Goal: Find contact information: Find contact information

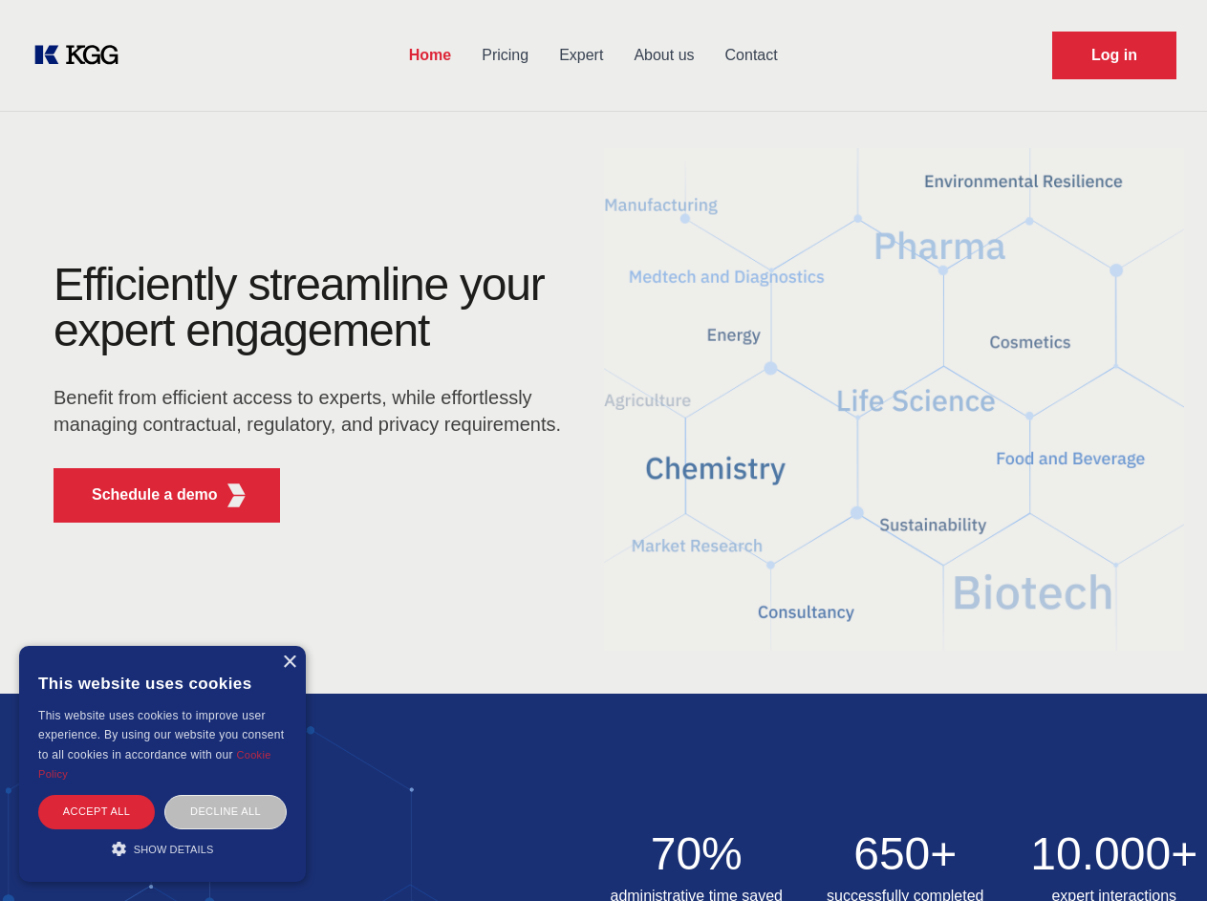
click at [603, 450] on div "Efficiently streamline your expert engagement Benefit from efficient access to …" at bounding box center [313, 400] width 581 height 276
click at [143, 495] on p "Schedule a demo" at bounding box center [155, 495] width 126 height 23
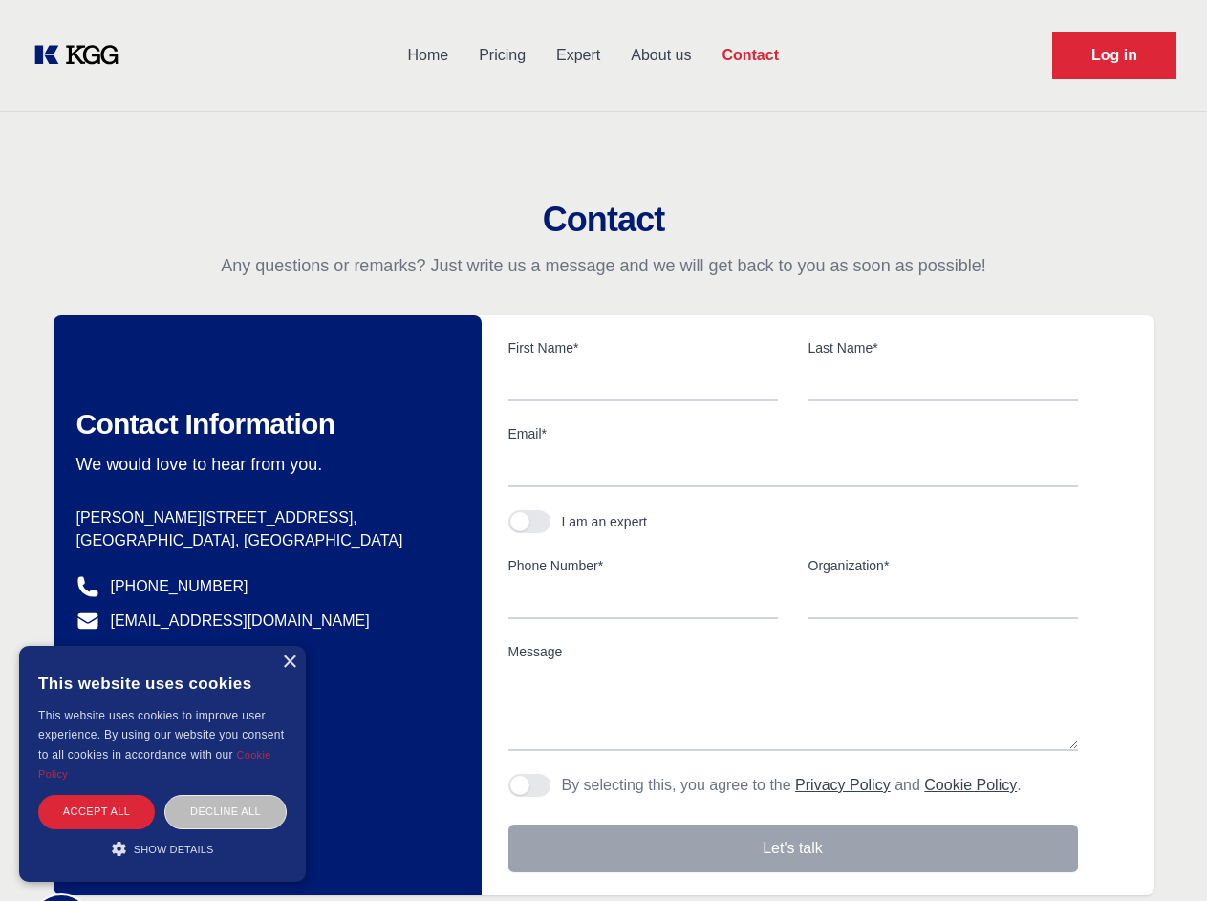
click at [289, 662] on div "× This website uses cookies This website uses cookies to improve user experienc…" at bounding box center [162, 764] width 287 height 236
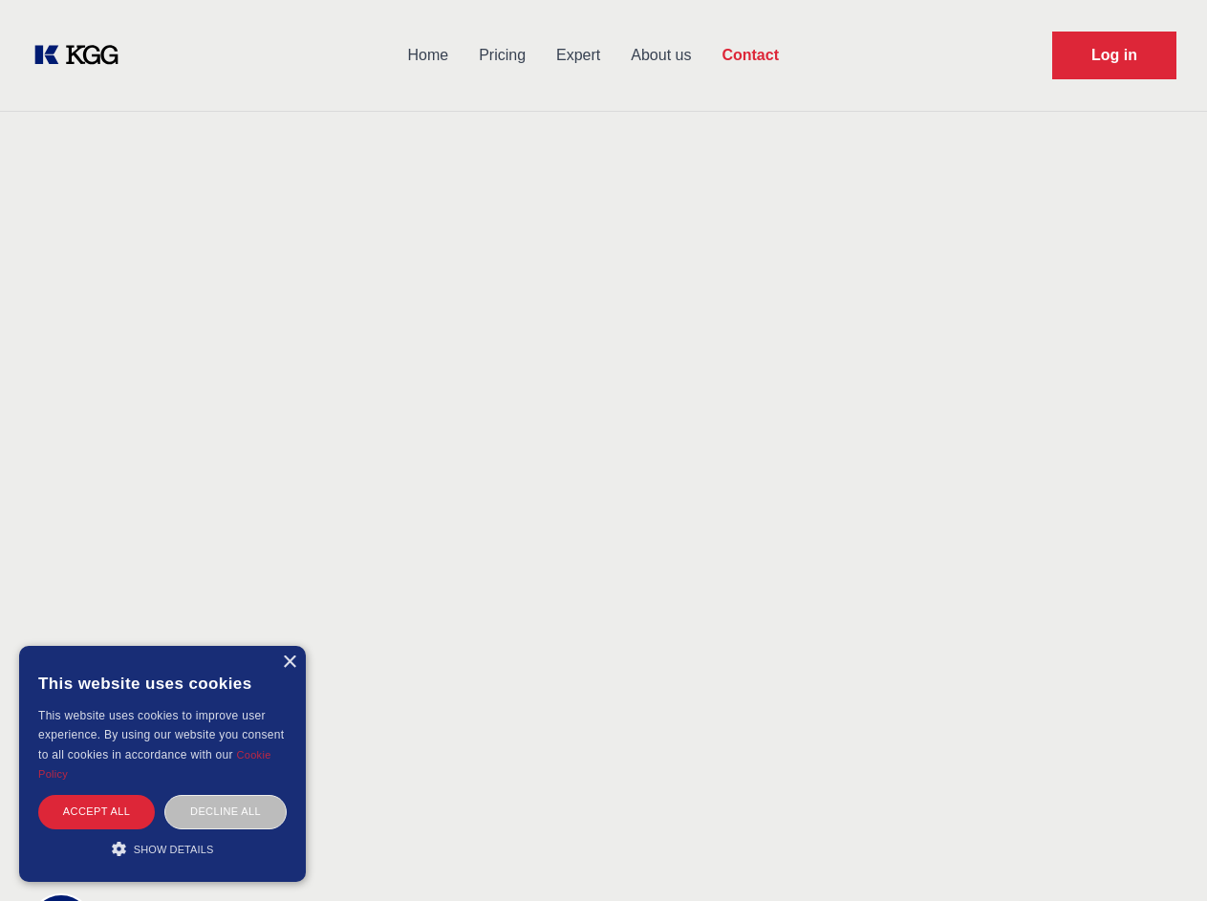
click at [97, 811] on div "Accept all" at bounding box center [96, 811] width 117 height 33
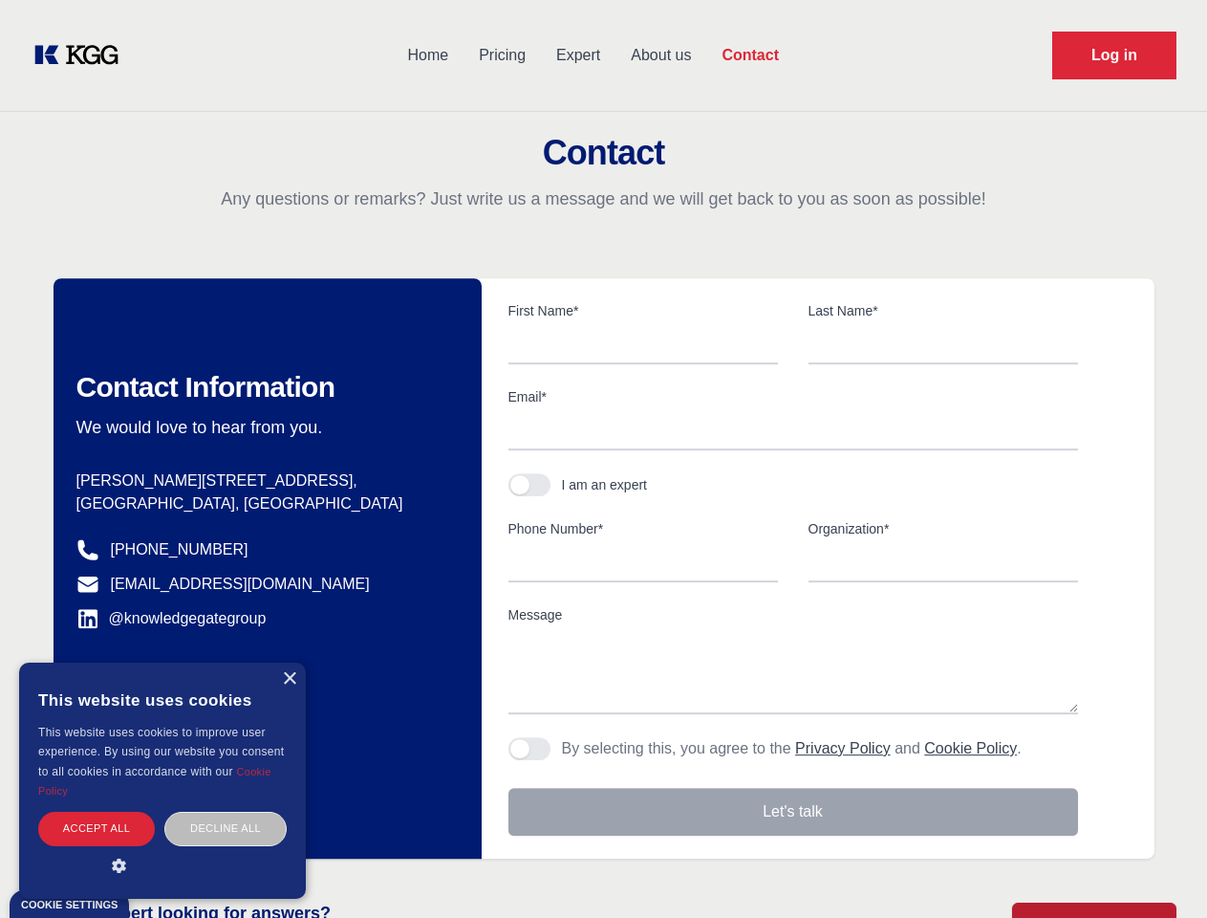
click at [226, 811] on div "Contact Information We would love to hear from you. Postal address [PERSON_NAME…" at bounding box center [268, 568] width 428 height 580
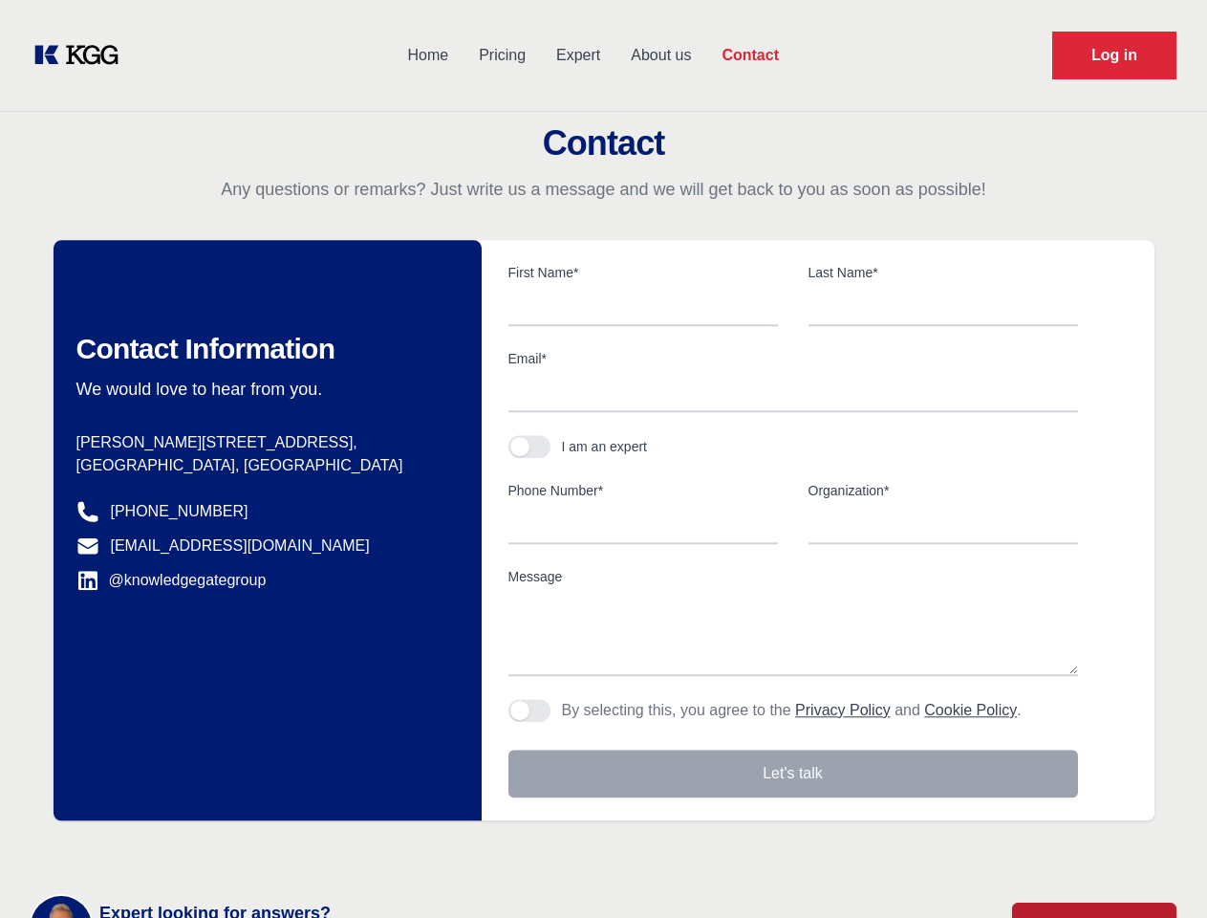
click at [162, 849] on main "Contact Any questions or remarks? Just write us a message and we will get back …" at bounding box center [603, 497] width 1207 height 995
